Goal: Information Seeking & Learning: Learn about a topic

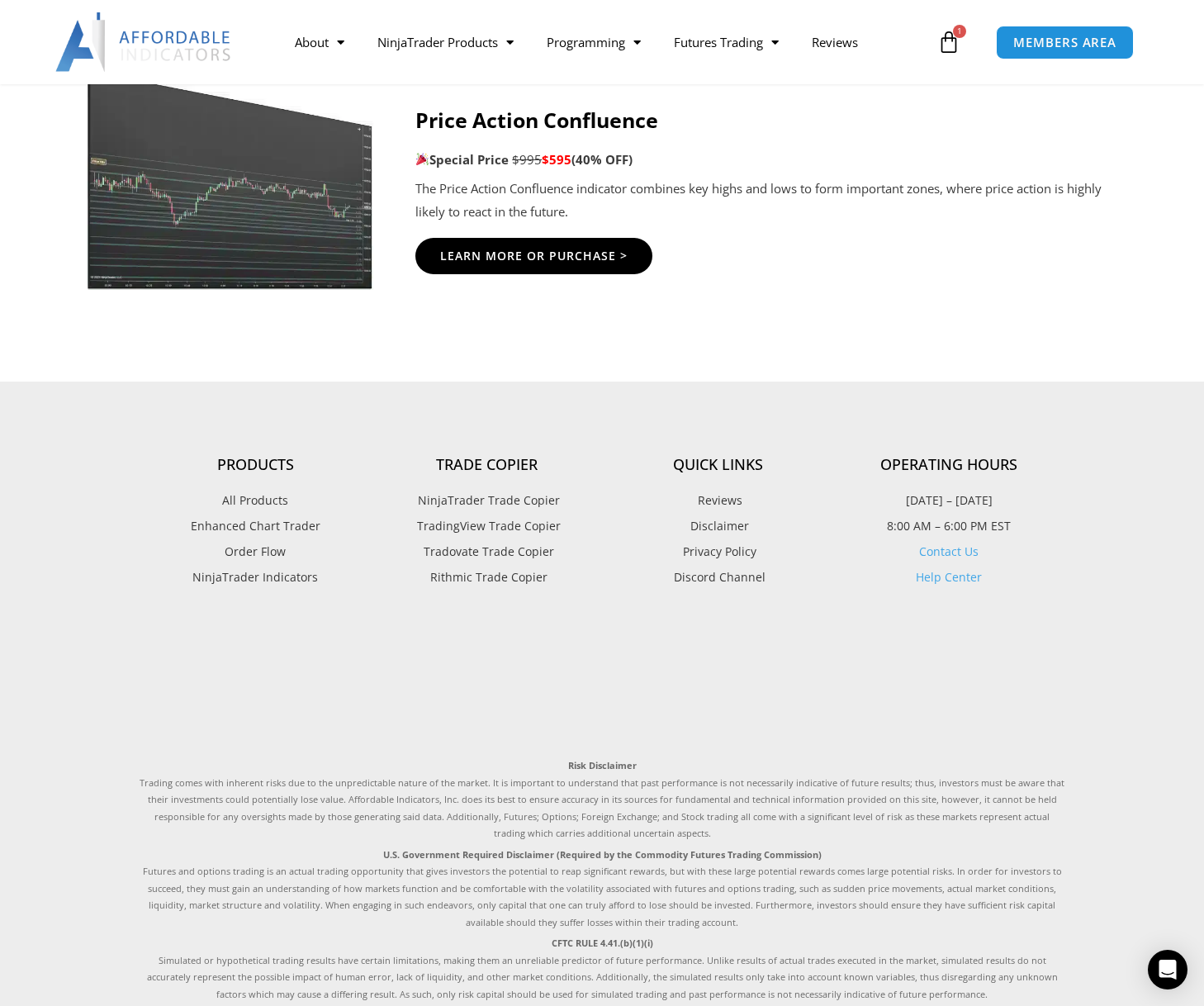
scroll to position [2973, 0]
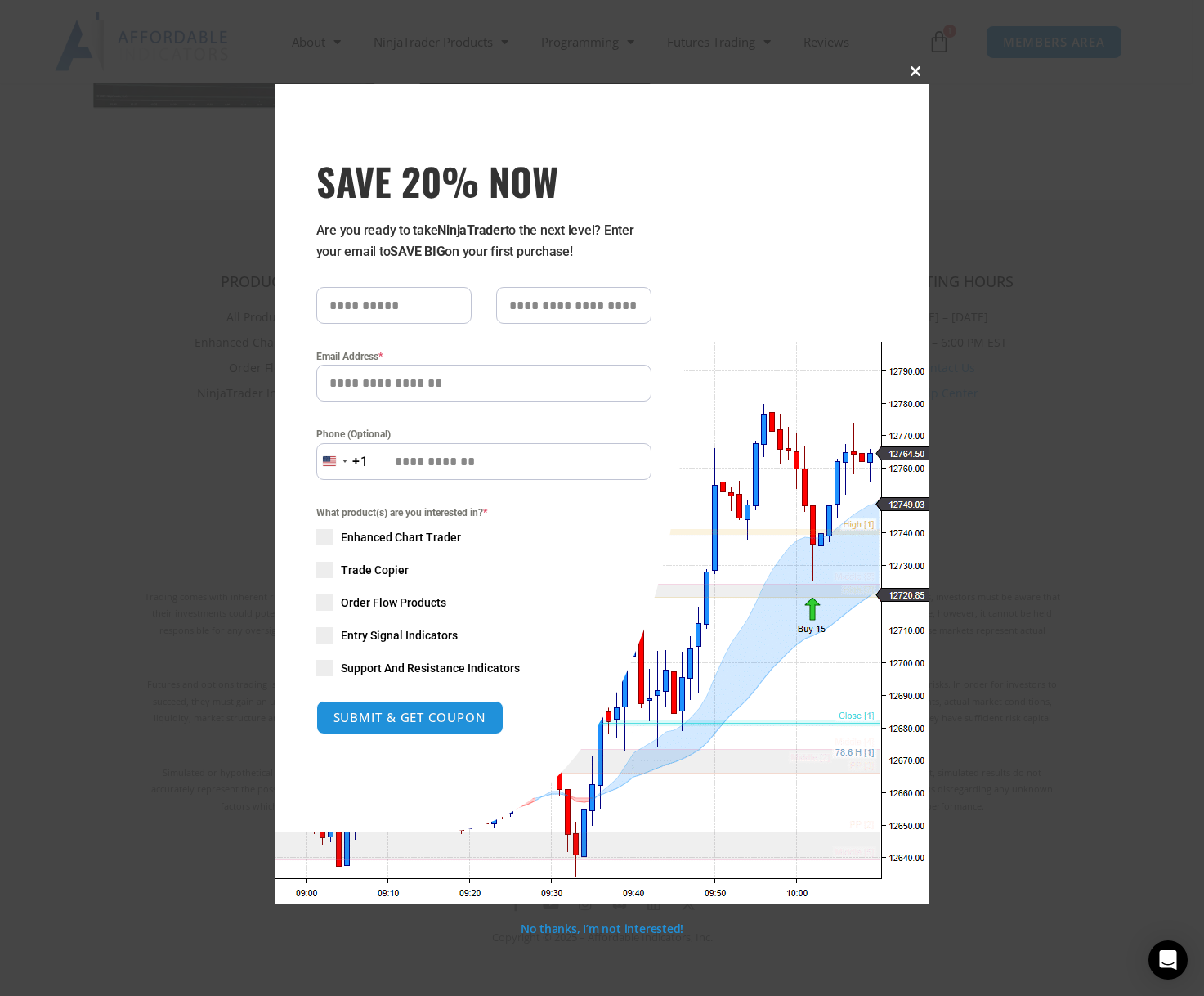
click at [908, 72] on span at bounding box center [916, 71] width 26 height 9
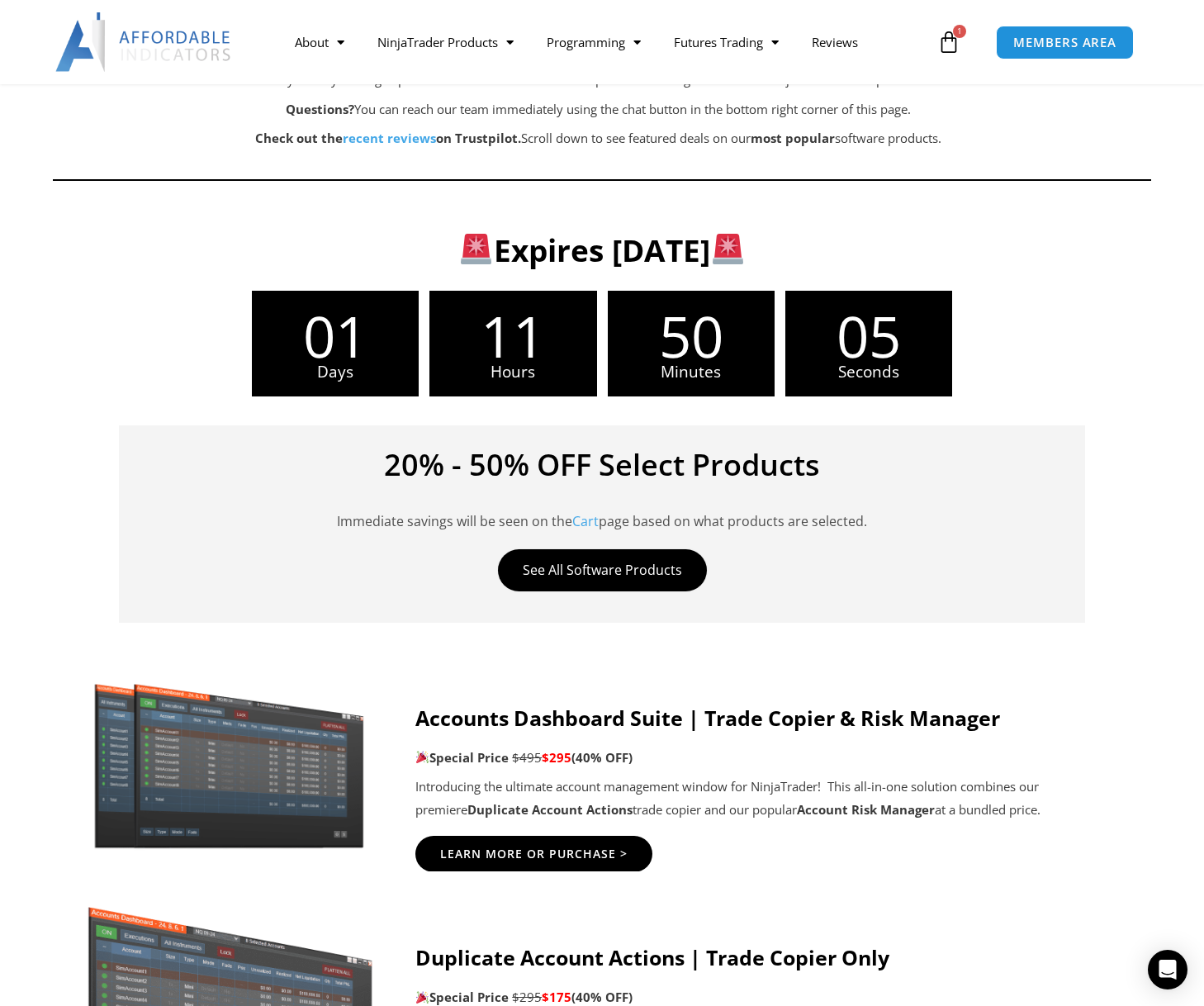
scroll to position [330, 0]
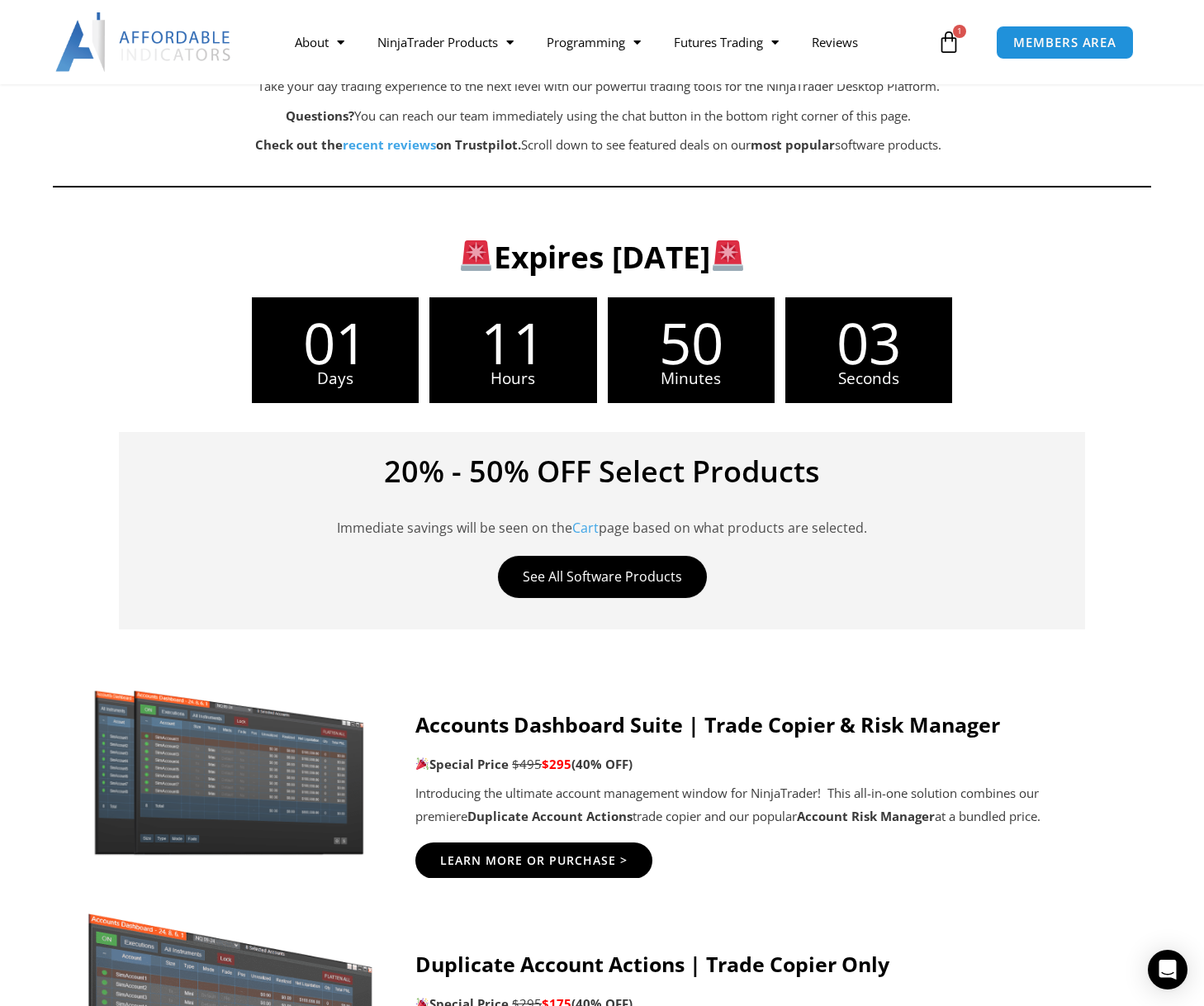
drag, startPoint x: 420, startPoint y: 765, endPoint x: 714, endPoint y: 791, distance: 295.1
click at [714, 791] on div "Accounts Dashboard Suite | Trade Copier & Risk Manager Special Price $495 $295 …" at bounding box center [766, 770] width 702 height 116
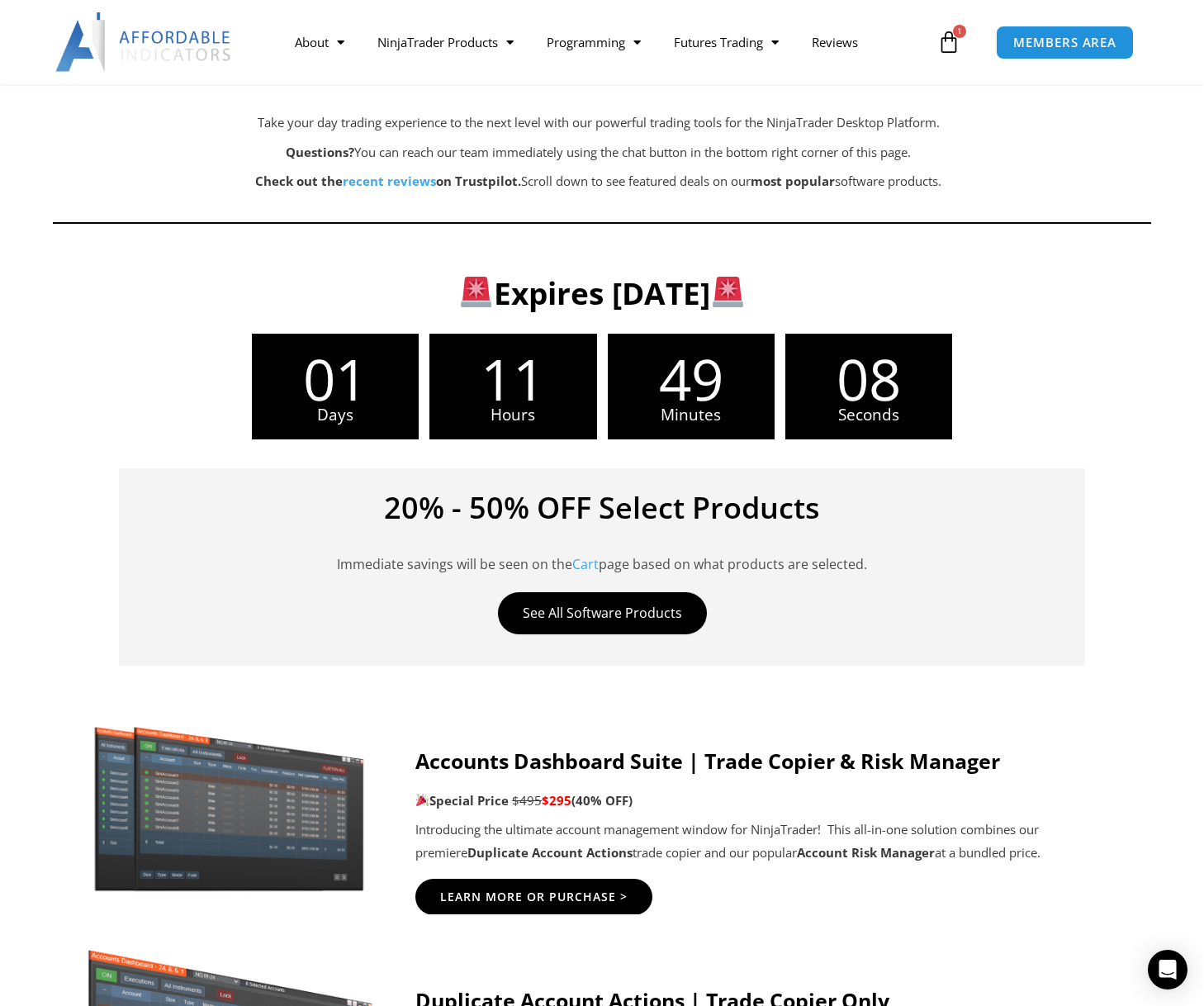
scroll to position [166, 0]
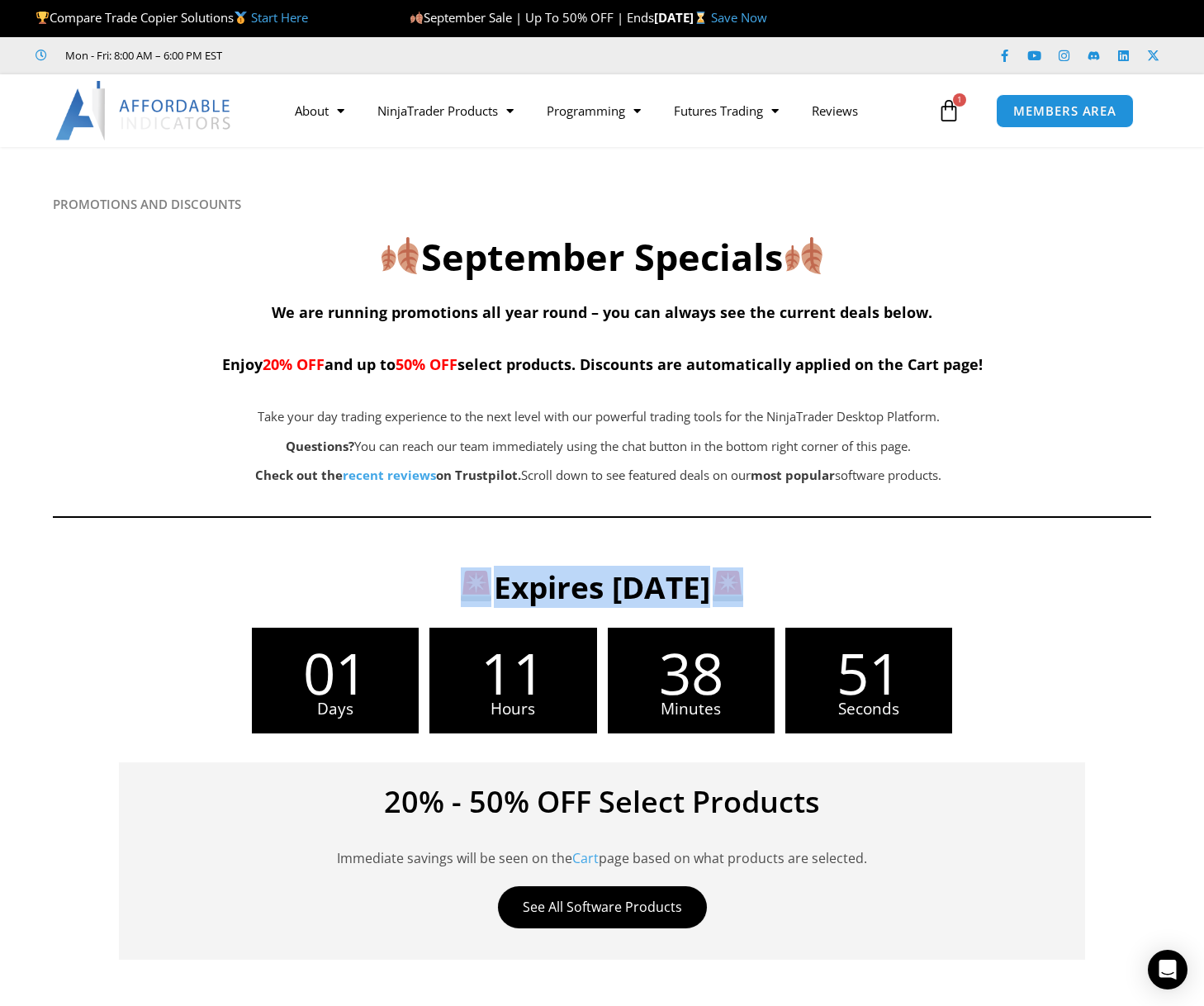
drag, startPoint x: 891, startPoint y: 585, endPoint x: 312, endPoint y: 598, distance: 579.1
click at [312, 598] on h3 "Expires [DATE]" at bounding box center [602, 587] width 1045 height 40
drag, startPoint x: 309, startPoint y: 585, endPoint x: 934, endPoint y: 568, distance: 625.2
click at [934, 568] on h3 "Expires [DATE]" at bounding box center [602, 587] width 1045 height 40
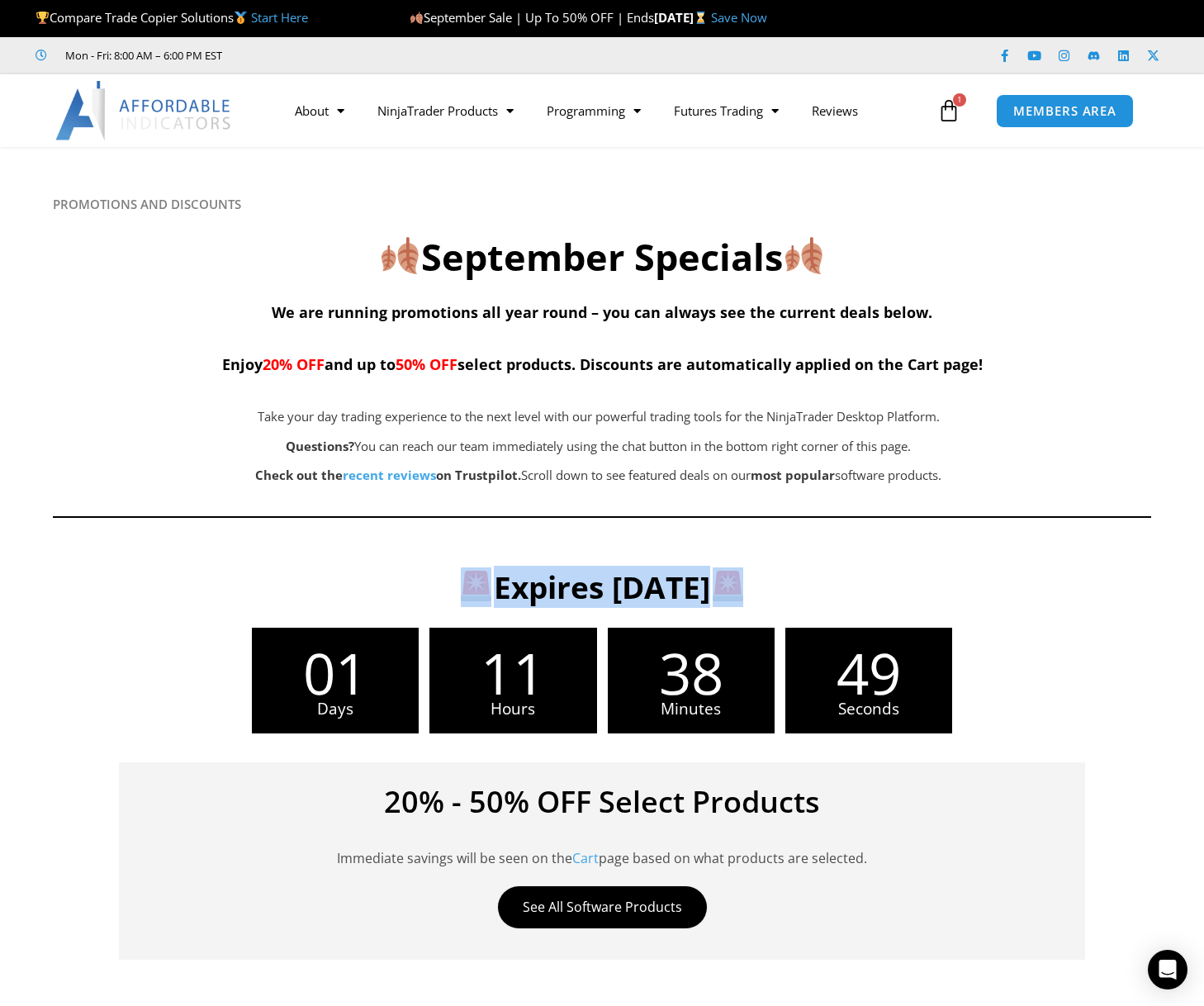
click at [934, 568] on h3 "Expires [DATE]" at bounding box center [602, 587] width 1045 height 40
drag, startPoint x: 940, startPoint y: 590, endPoint x: 307, endPoint y: 578, distance: 633.1
click at [307, 578] on h3 "Expires [DATE]" at bounding box center [602, 587] width 1045 height 40
click at [305, 578] on h3 "Expires [DATE]" at bounding box center [602, 587] width 1045 height 40
drag, startPoint x: 229, startPoint y: 570, endPoint x: 1039, endPoint y: 588, distance: 810.2
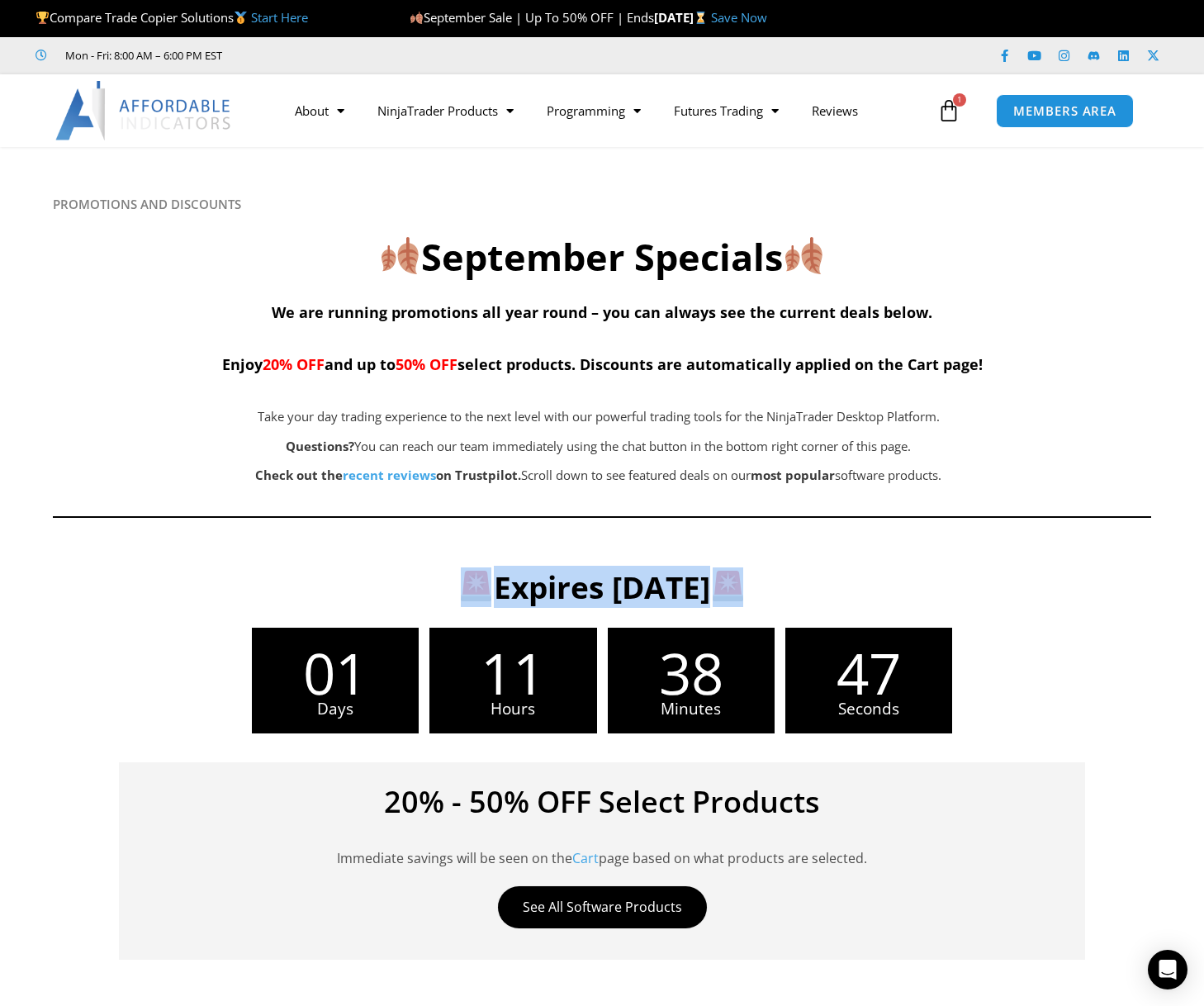
click at [1039, 588] on h3 "Expires [DATE]" at bounding box center [602, 587] width 1045 height 40
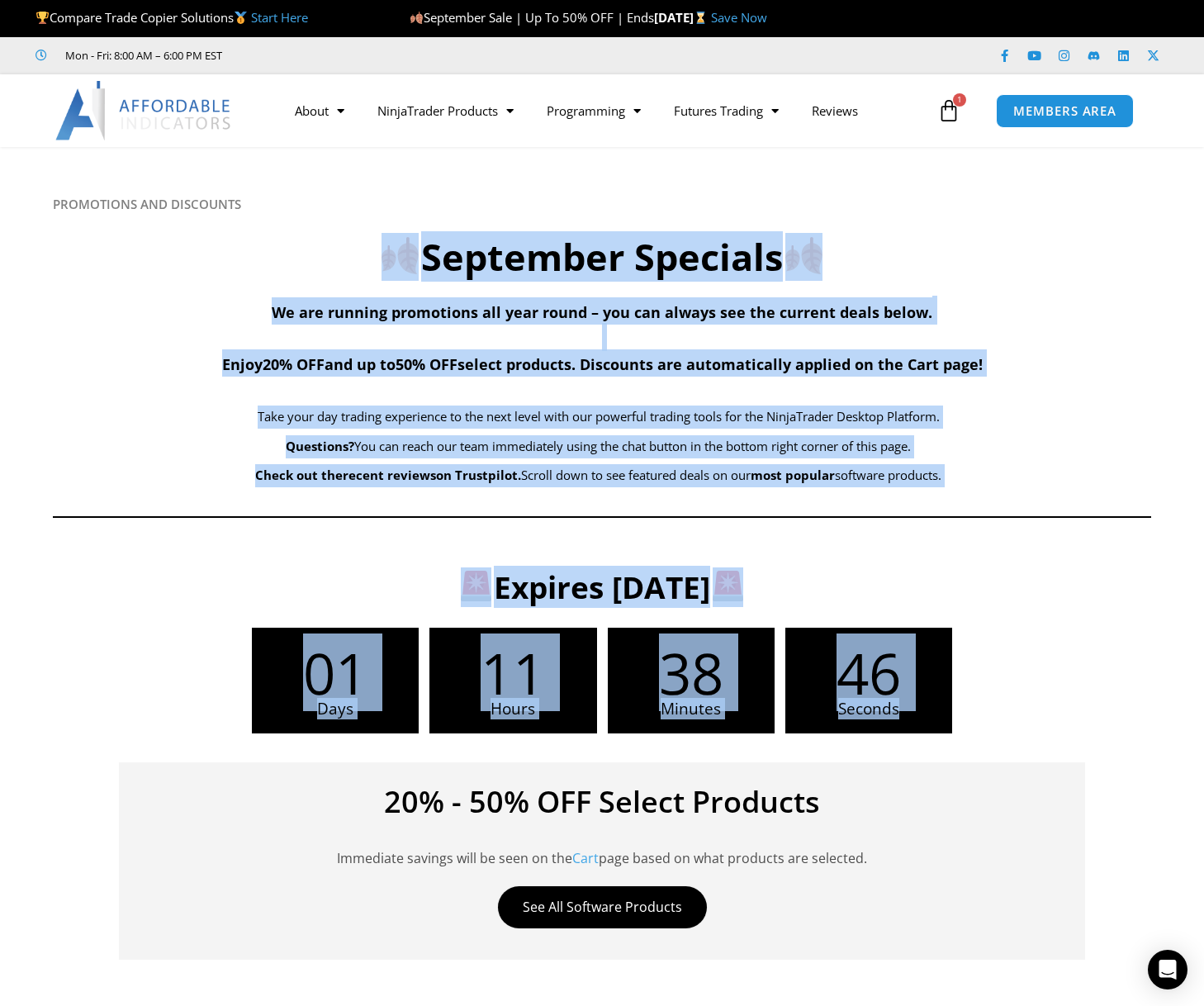
drag, startPoint x: 1031, startPoint y: 728, endPoint x: 328, endPoint y: 219, distance: 867.9
click at [328, 219] on div "PROMOTIONS AND DISCOUNTS September Specials We are running promotions all year …" at bounding box center [602, 363] width 1098 height 334
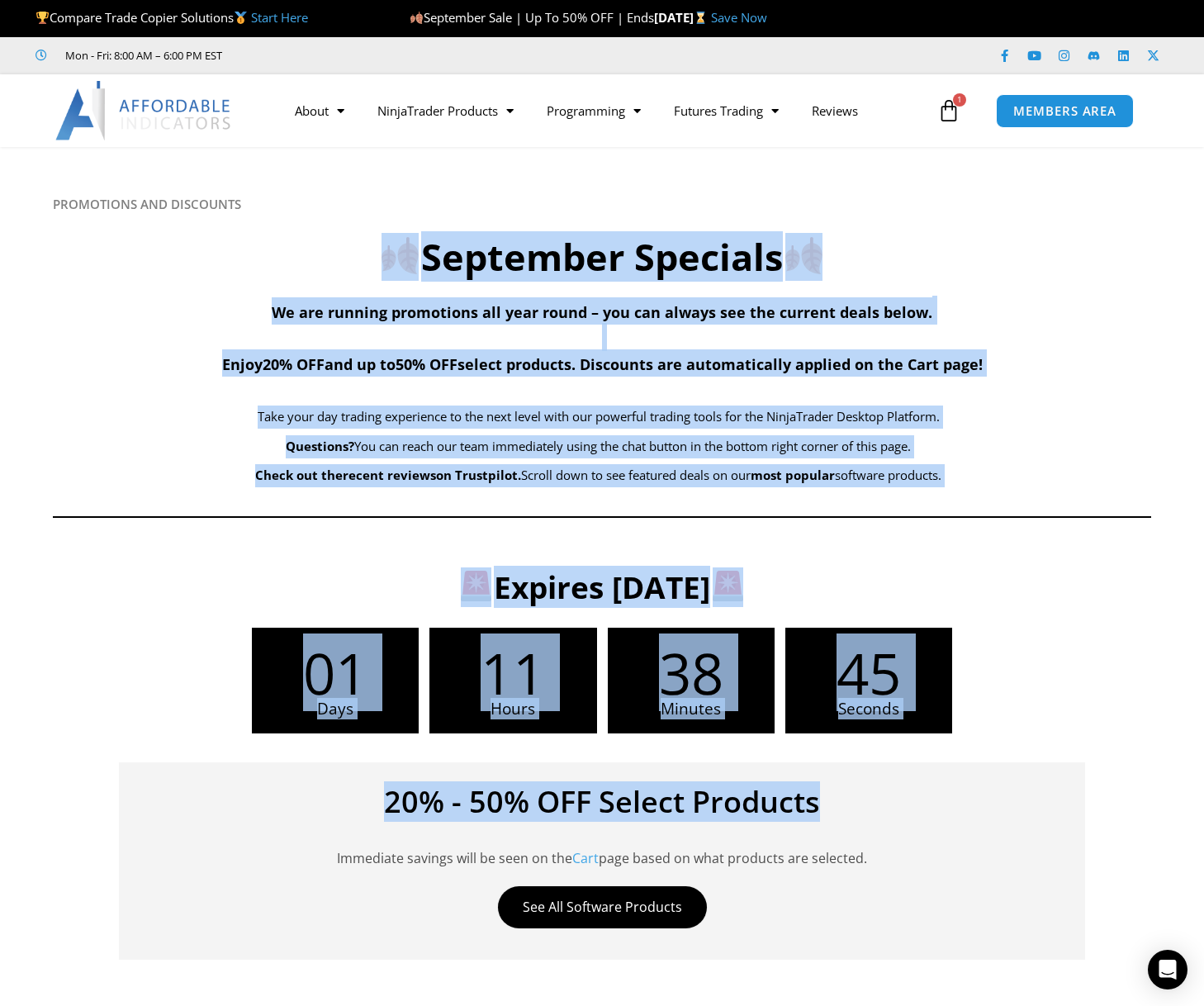
drag, startPoint x: 298, startPoint y: 222, endPoint x: 1049, endPoint y: 798, distance: 946.5
click at [1049, 792] on h4 "20% - 50% OFF Select Products" at bounding box center [602, 802] width 916 height 29
drag, startPoint x: 1032, startPoint y: 843, endPoint x: 269, endPoint y: 266, distance: 956.6
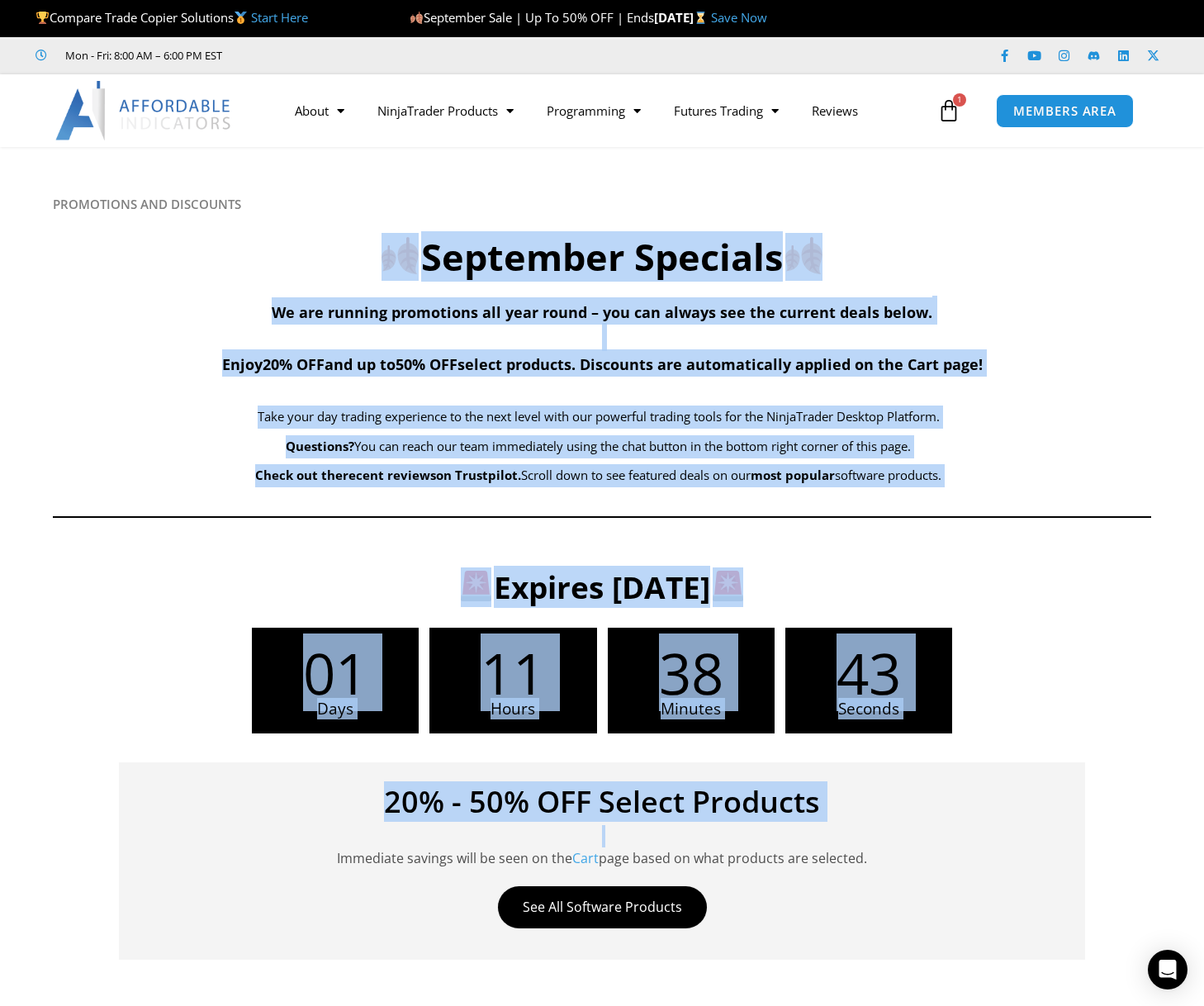
click at [269, 266] on h2 "September Specials" at bounding box center [602, 257] width 1098 height 49
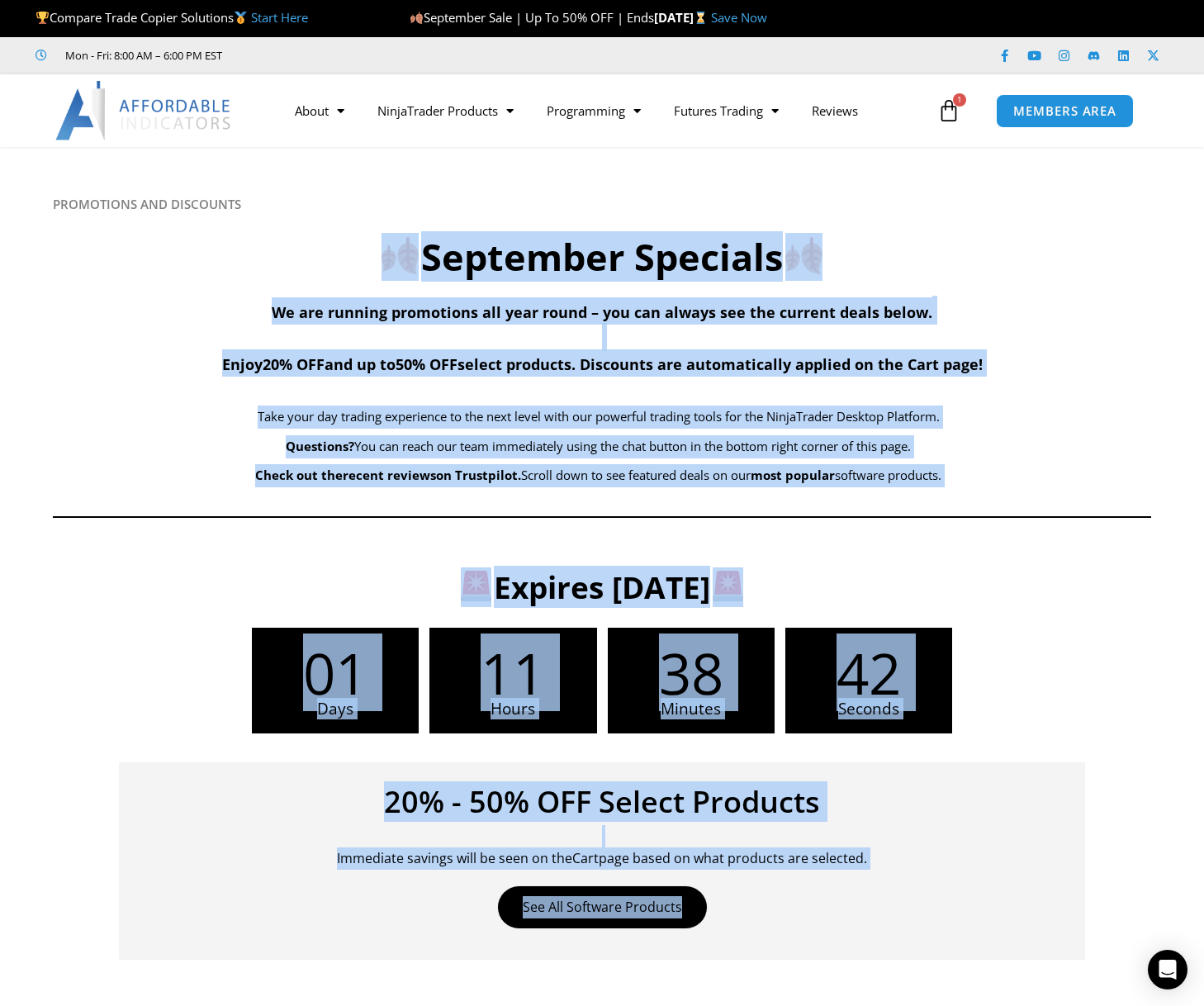
drag, startPoint x: 144, startPoint y: 256, endPoint x: 895, endPoint y: 928, distance: 1007.8
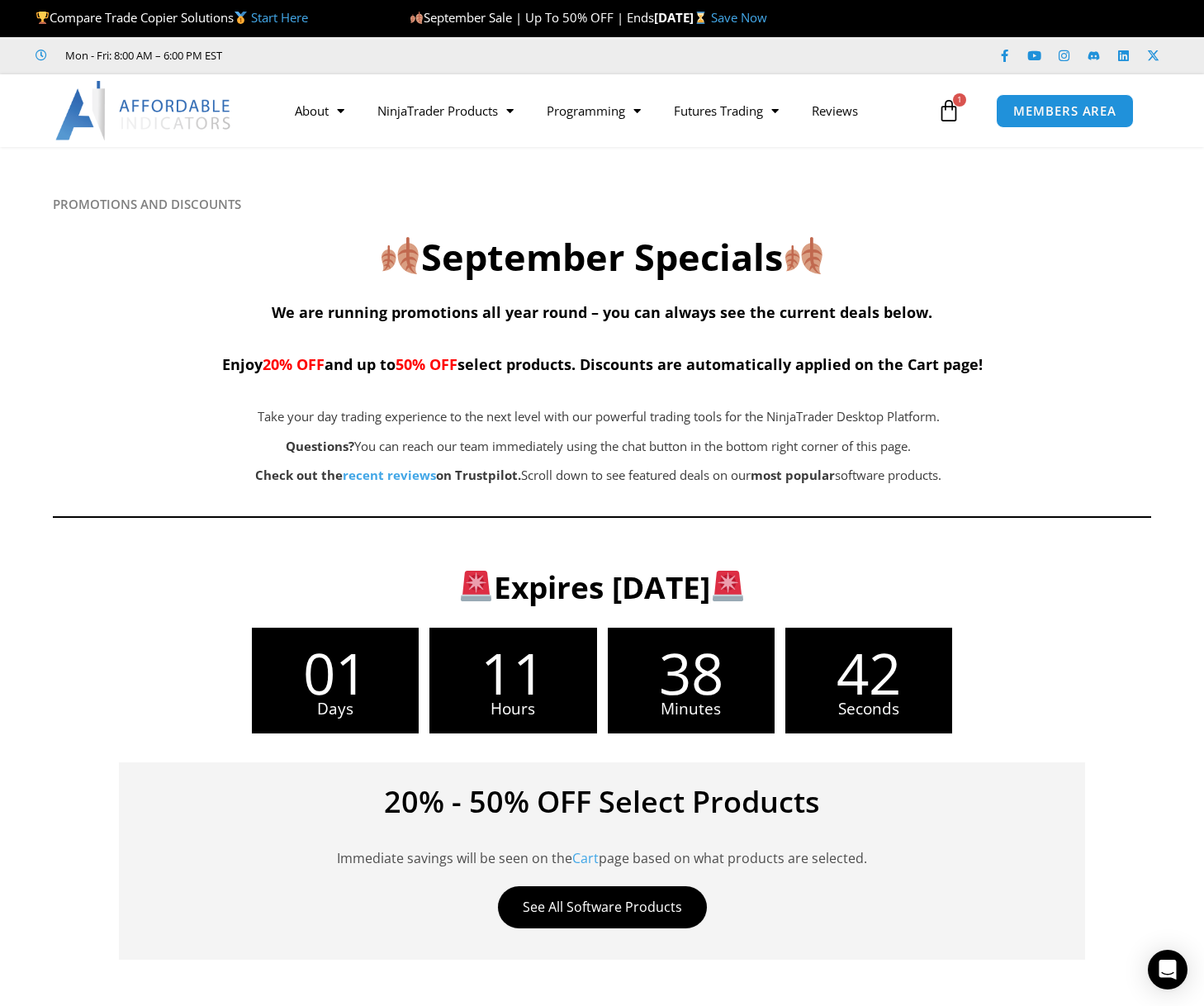
click at [895, 928] on div "20% - 50% OFF Select Products Immediate savings will be seen on the Cart page b…" at bounding box center [602, 860] width 966 height 197
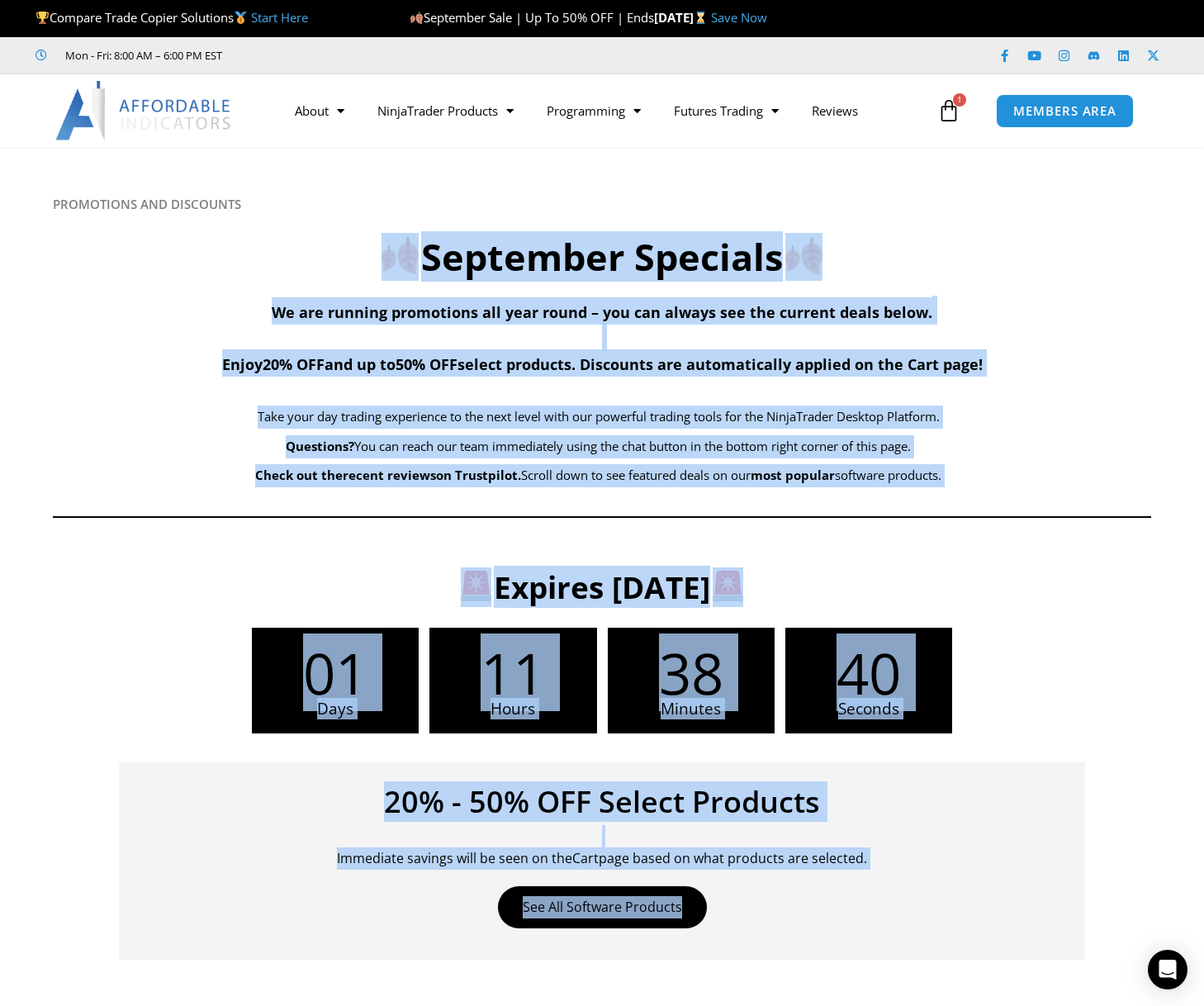
drag, startPoint x: 259, startPoint y: 239, endPoint x: 995, endPoint y: 922, distance: 1004.1
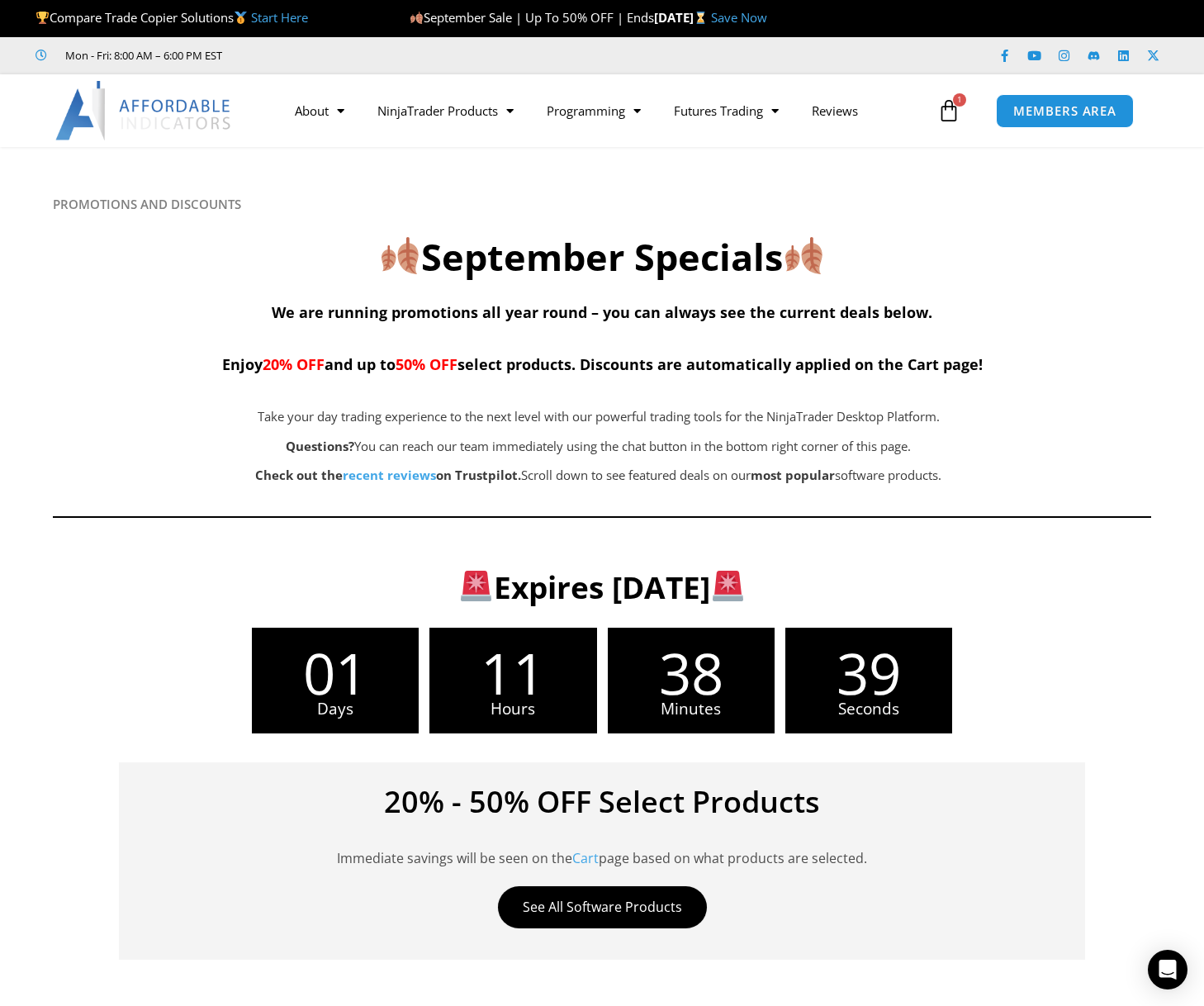
click at [995, 922] on div "20% - 50% OFF Select Products Immediate savings will be seen on the Cart page b…" at bounding box center [602, 860] width 966 height 197
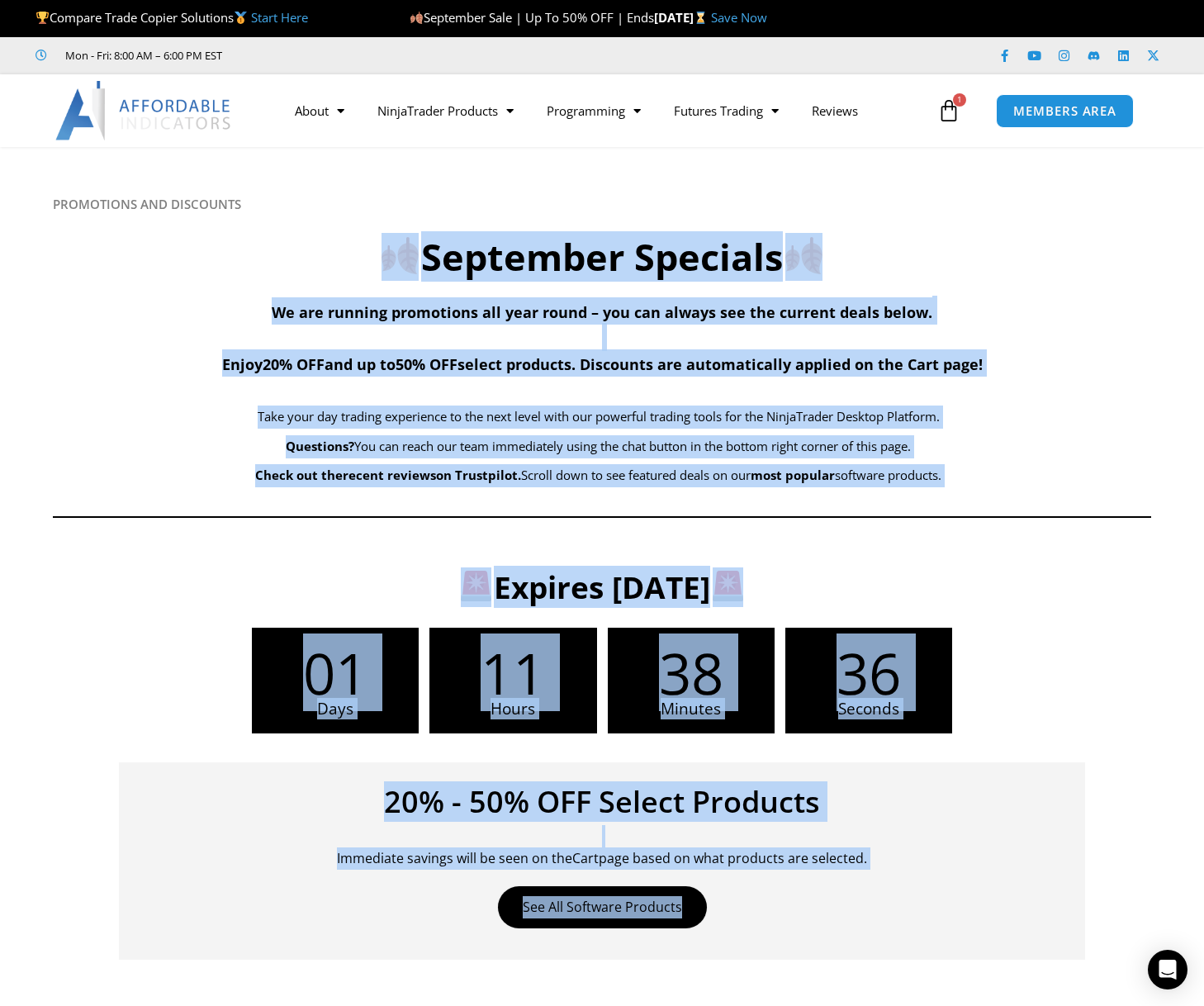
drag, startPoint x: 442, startPoint y: 261, endPoint x: 923, endPoint y: 945, distance: 836.2
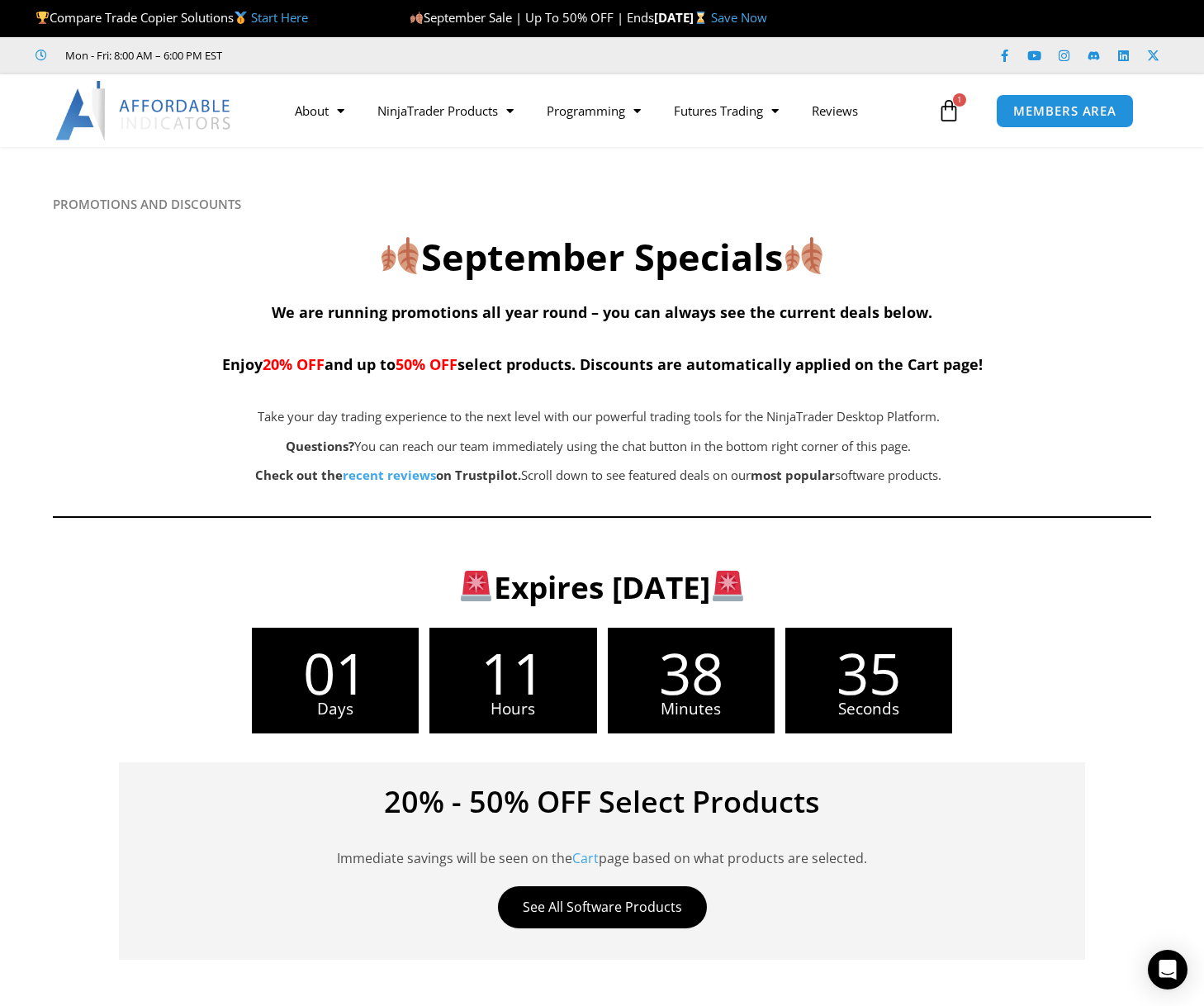
drag, startPoint x: 933, startPoint y: 927, endPoint x: 896, endPoint y: 929, distance: 37.1
click at [896, 929] on div "20% - 50% OFF Select Products Immediate savings will be seen on the Cart page b…" at bounding box center [602, 860] width 966 height 197
